Goal: Task Accomplishment & Management: Manage account settings

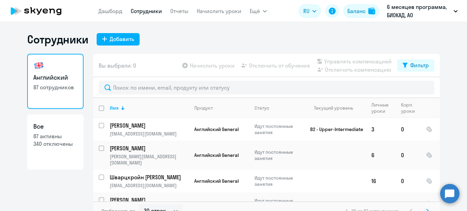
select select "30"
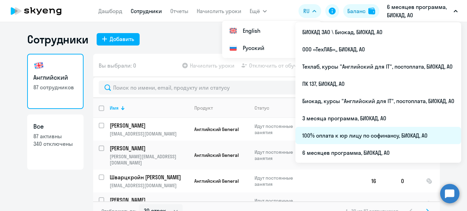
click at [341, 133] on li "100% оплата к юр лицу по софинансу, БИОКАД, АО" at bounding box center [378, 135] width 166 height 17
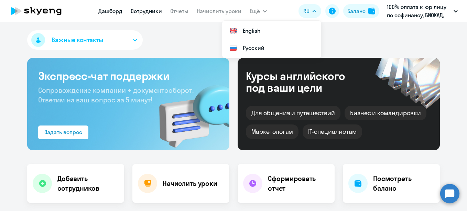
click at [157, 10] on link "Сотрудники" at bounding box center [146, 11] width 31 height 7
select select "30"
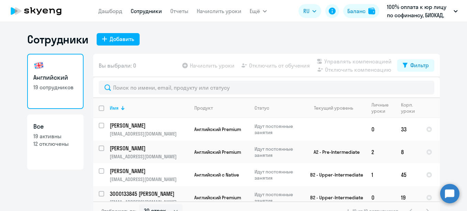
click at [204, 41] on div "Сотрудники Добавить" at bounding box center [233, 39] width 413 height 14
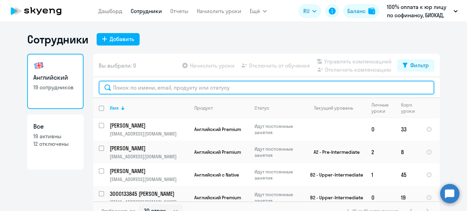
click at [202, 82] on input "text" at bounding box center [267, 87] width 336 height 14
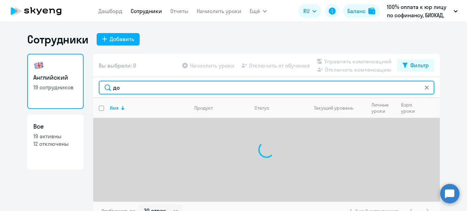
type input "д"
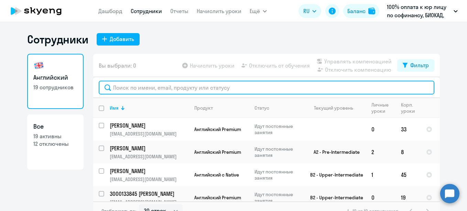
click at [182, 83] on input "text" at bounding box center [267, 87] width 336 height 14
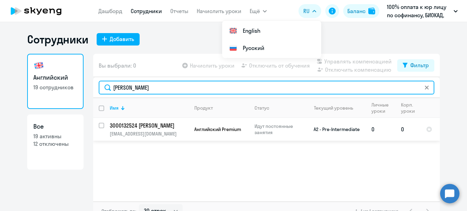
type input "[PERSON_NAME]"
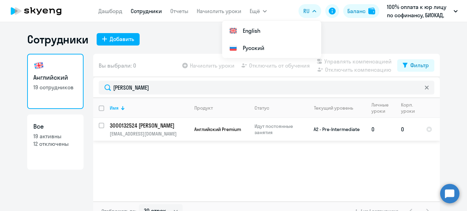
click at [169, 127] on p "3000132524 [PERSON_NAME]" at bounding box center [149, 125] width 78 height 8
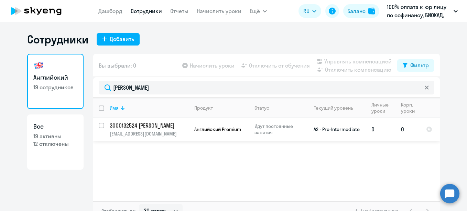
select select "english"
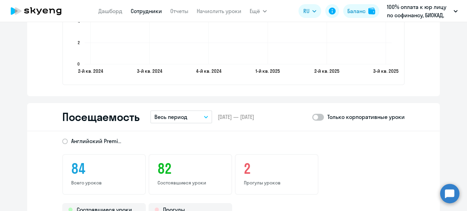
scroll to position [625, 0]
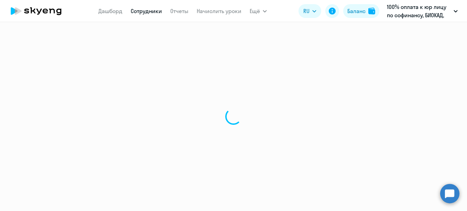
select select "30"
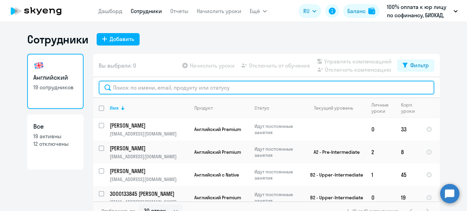
click at [190, 89] on input "text" at bounding box center [267, 87] width 336 height 14
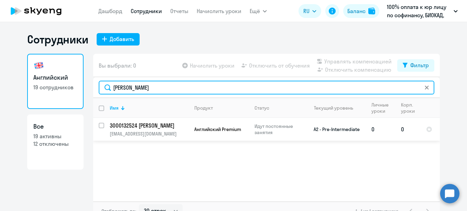
type input "[PERSON_NAME]"
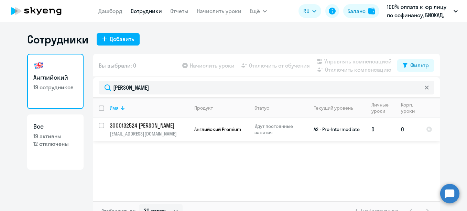
click at [99, 125] on input "select row 14929859" at bounding box center [106, 129] width 14 height 14
checkbox input "true"
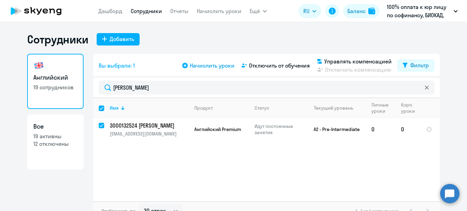
click at [220, 66] on span "Начислить уроки" at bounding box center [212, 65] width 45 height 8
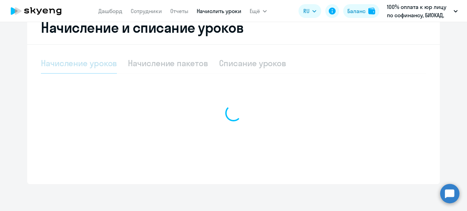
select select "10"
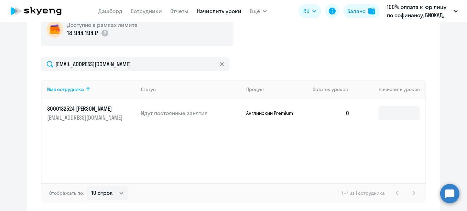
scroll to position [295, 0]
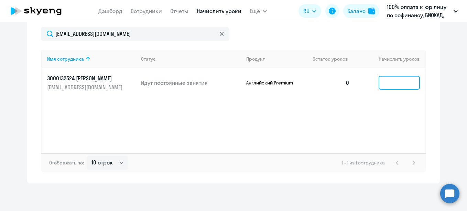
click at [400, 84] on input at bounding box center [399, 83] width 41 height 14
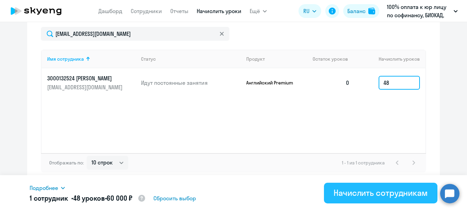
type input "48"
click at [377, 184] on button "Начислить сотрудникам" at bounding box center [381, 192] width 114 height 21
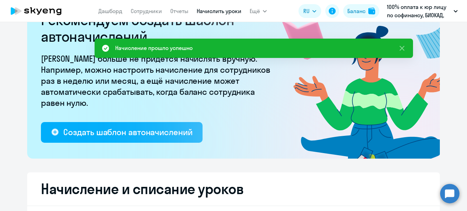
scroll to position [0, 0]
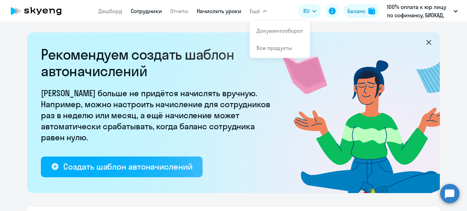
click at [156, 10] on link "Сотрудники" at bounding box center [146, 11] width 31 height 7
select select "30"
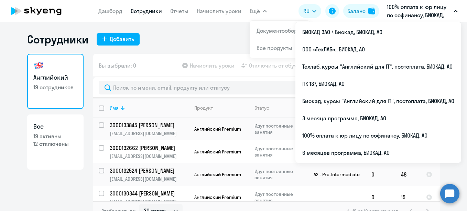
scroll to position [69, 0]
click at [150, 147] on p "3000132662 [PERSON_NAME]" at bounding box center [149, 147] width 78 height 8
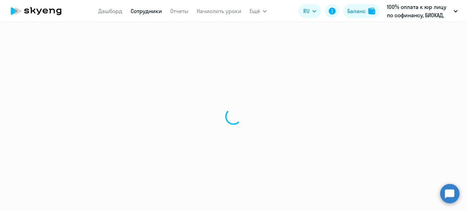
select select "english"
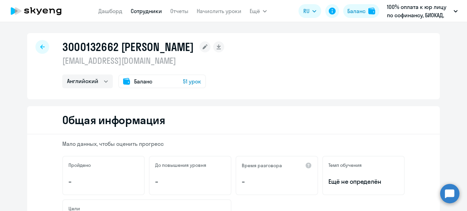
drag, startPoint x: 112, startPoint y: 48, endPoint x: 61, endPoint y: 50, distance: 50.6
click at [62, 50] on h1 "3000132662 [PERSON_NAME]" at bounding box center [128, 47] width 132 height 14
